Goal: Find specific page/section: Find specific page/section

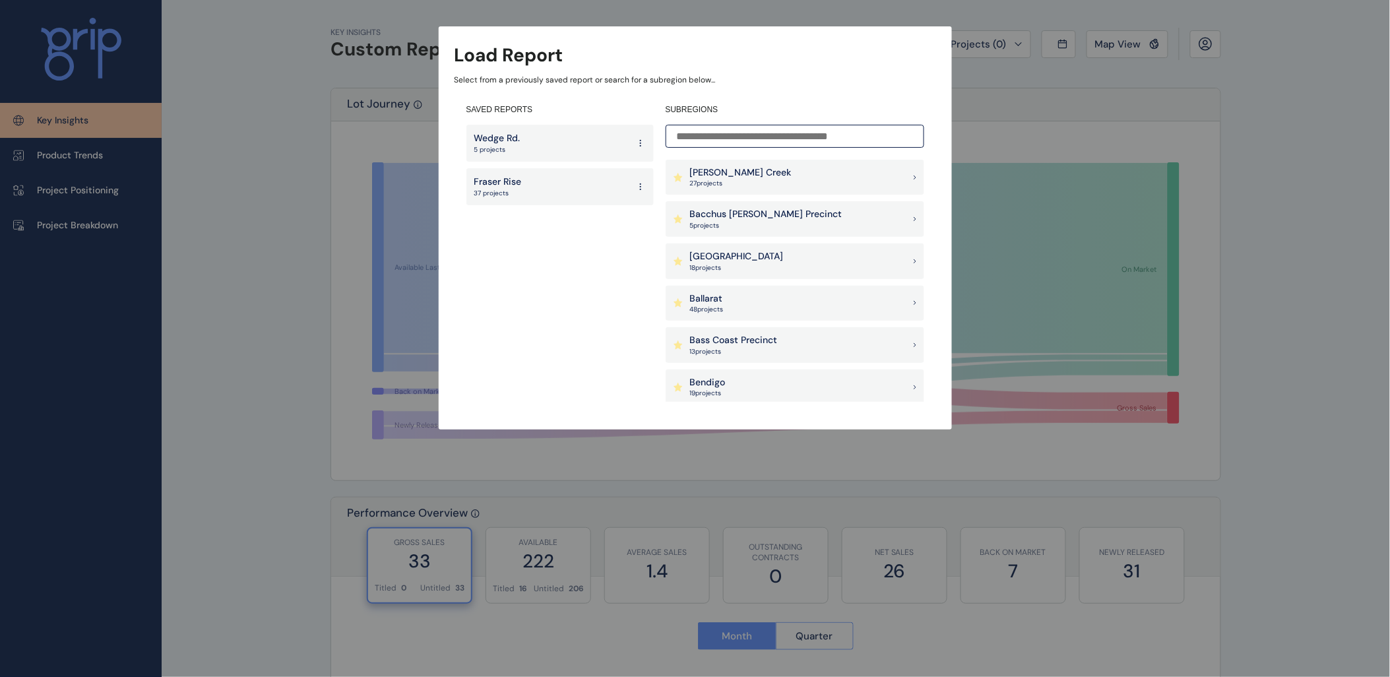
click at [772, 136] on input at bounding box center [795, 136] width 259 height 23
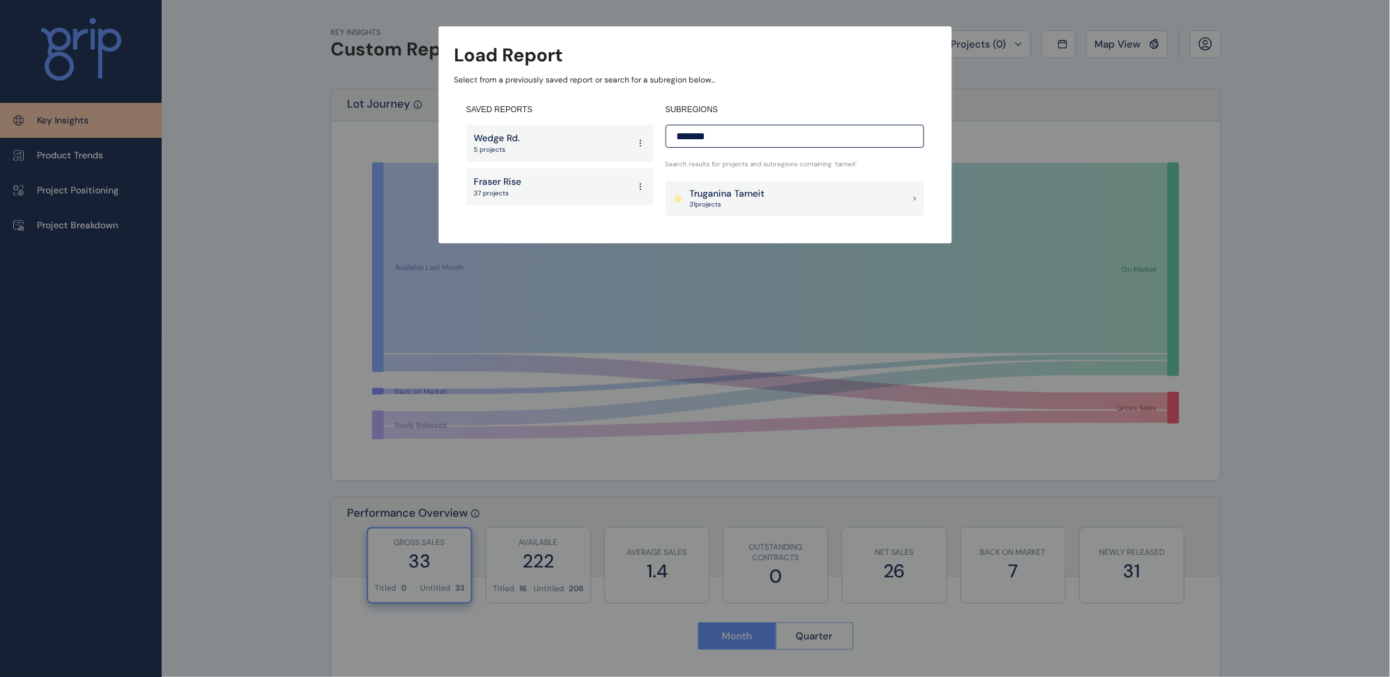
type input "*******"
click at [724, 190] on p "Truganina Tarneit" at bounding box center [727, 193] width 75 height 13
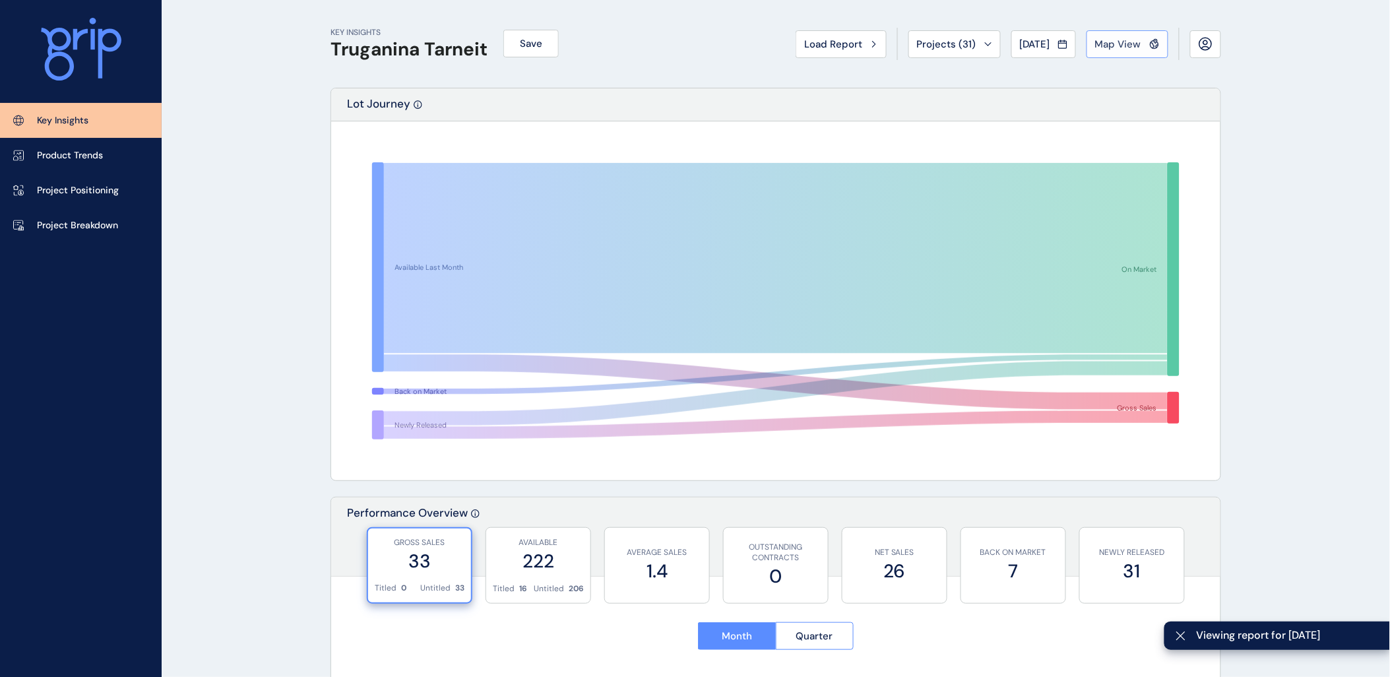
click at [1139, 34] on button "Map View" at bounding box center [1127, 44] width 82 height 28
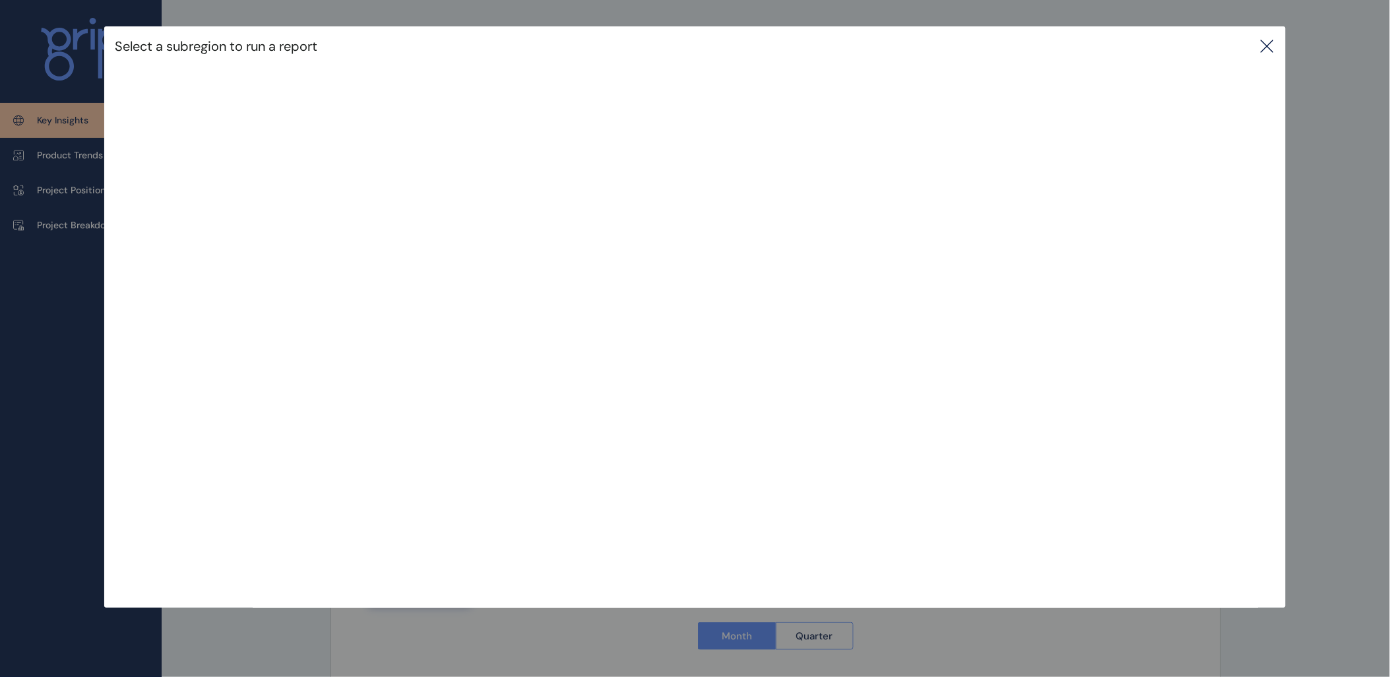
click at [1271, 40] on icon at bounding box center [1267, 46] width 16 height 16
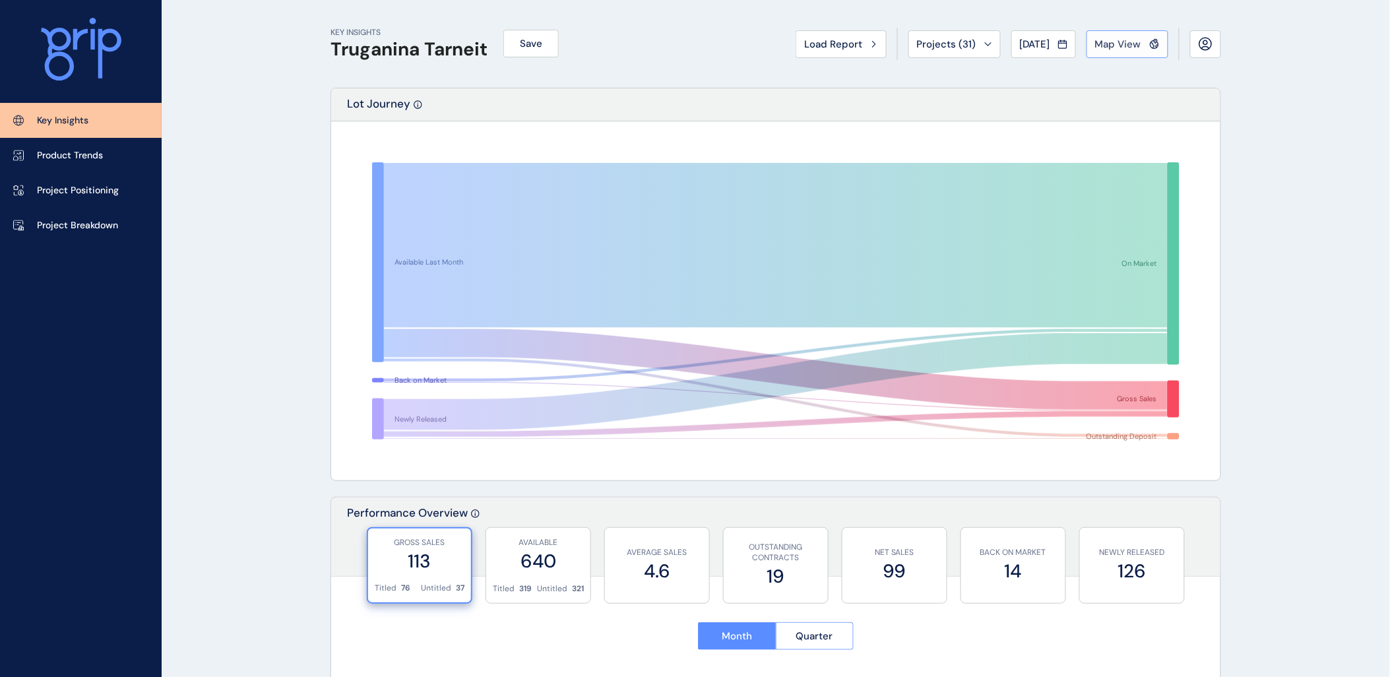
click at [1111, 45] on span "Map View" at bounding box center [1118, 44] width 46 height 13
